Goal: Task Accomplishment & Management: Complete application form

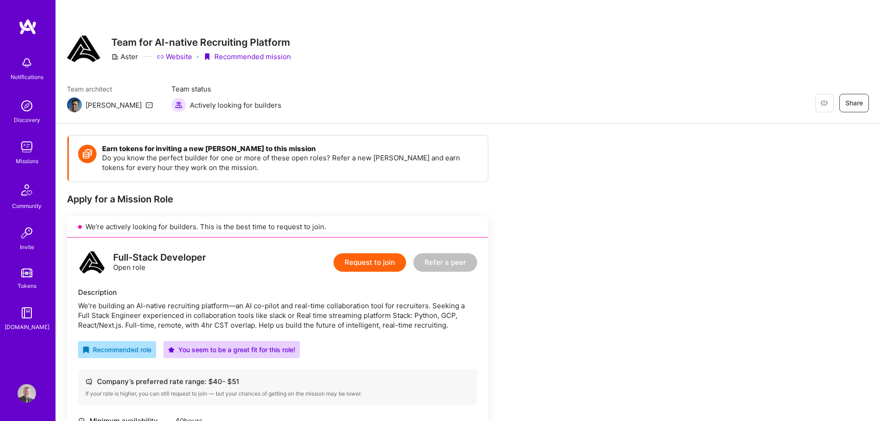
drag, startPoint x: 195, startPoint y: 115, endPoint x: 200, endPoint y: 110, distance: 6.5
click at [30, 150] on img at bounding box center [27, 147] width 18 height 18
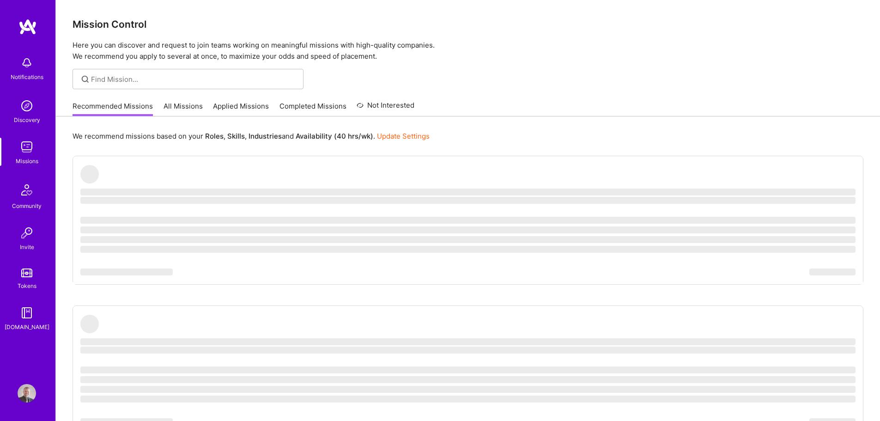
click at [235, 109] on link "Applied Missions" at bounding box center [241, 108] width 56 height 15
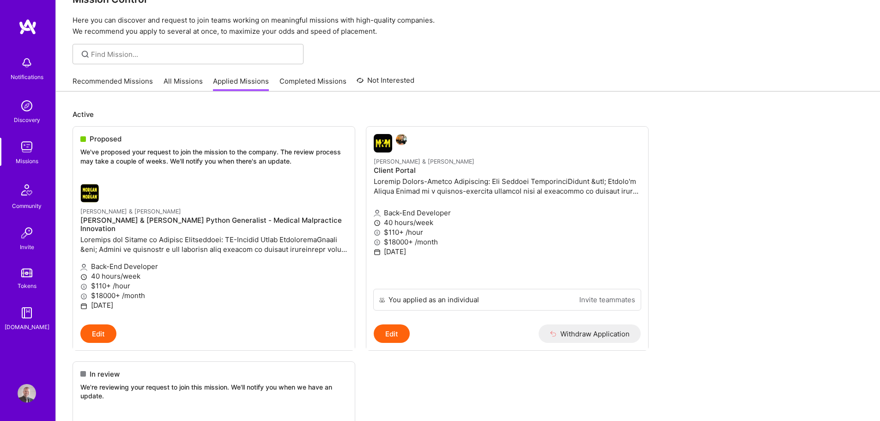
scroll to position [46, 0]
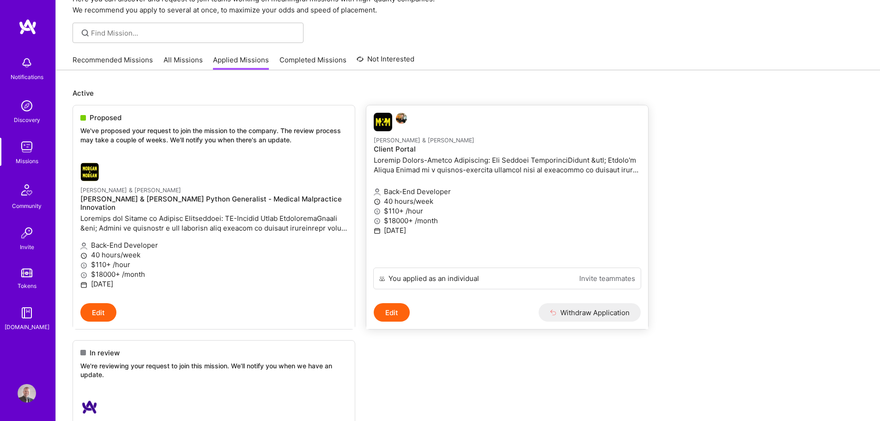
click at [422, 157] on p at bounding box center [507, 164] width 267 height 19
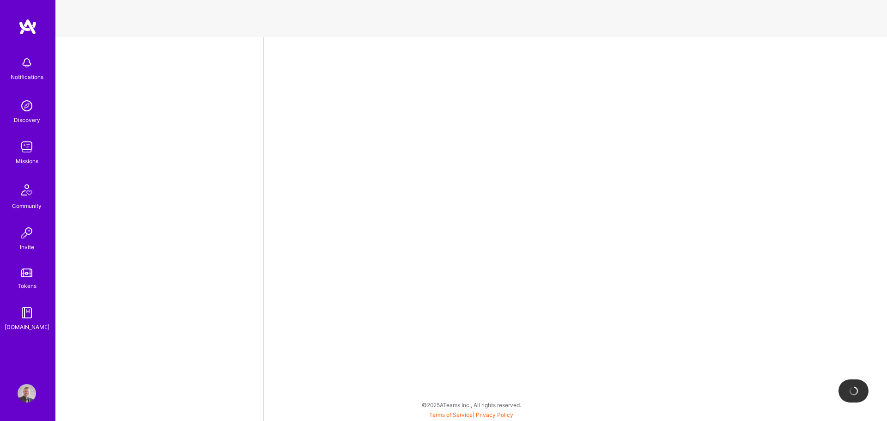
select select "SI"
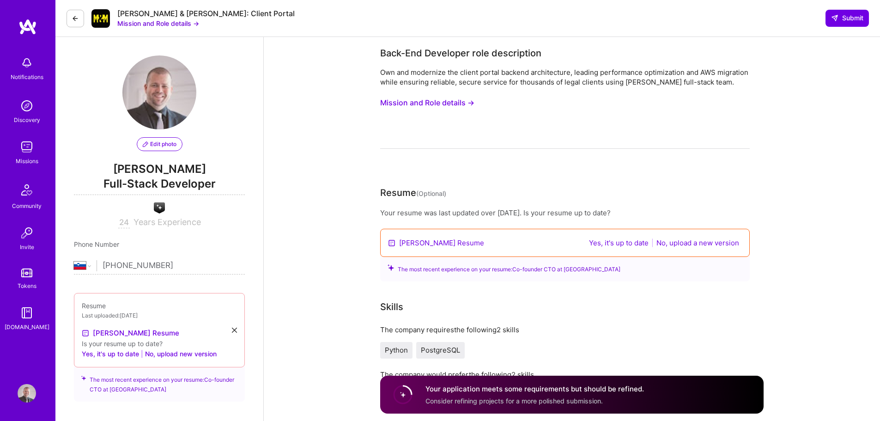
click at [426, 101] on button "Mission and Role details →" at bounding box center [427, 102] width 94 height 17
click at [461, 100] on button "Mission and Role details →" at bounding box center [427, 102] width 94 height 17
